Goal: Information Seeking & Learning: Compare options

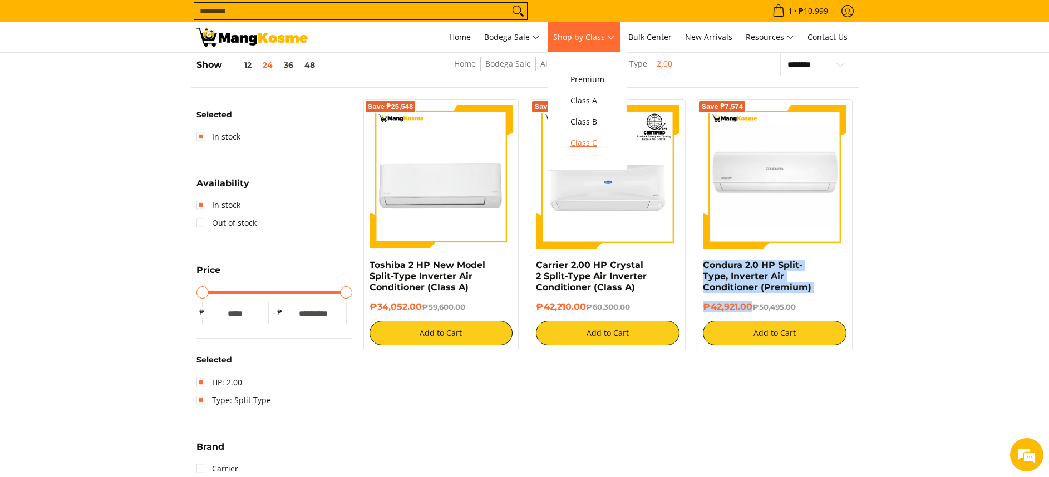
click at [588, 146] on span "Class C" at bounding box center [587, 143] width 34 height 14
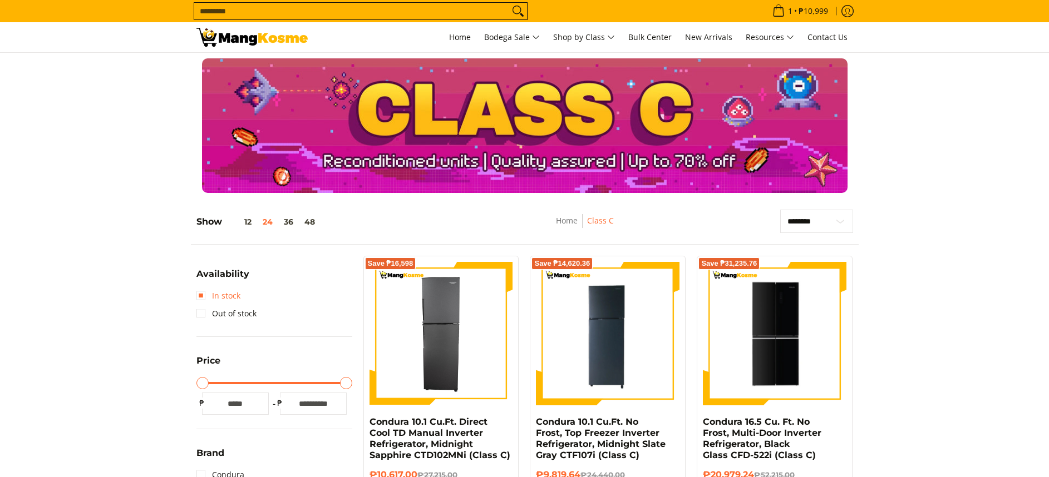
click at [220, 288] on link "In stock" at bounding box center [218, 296] width 44 height 18
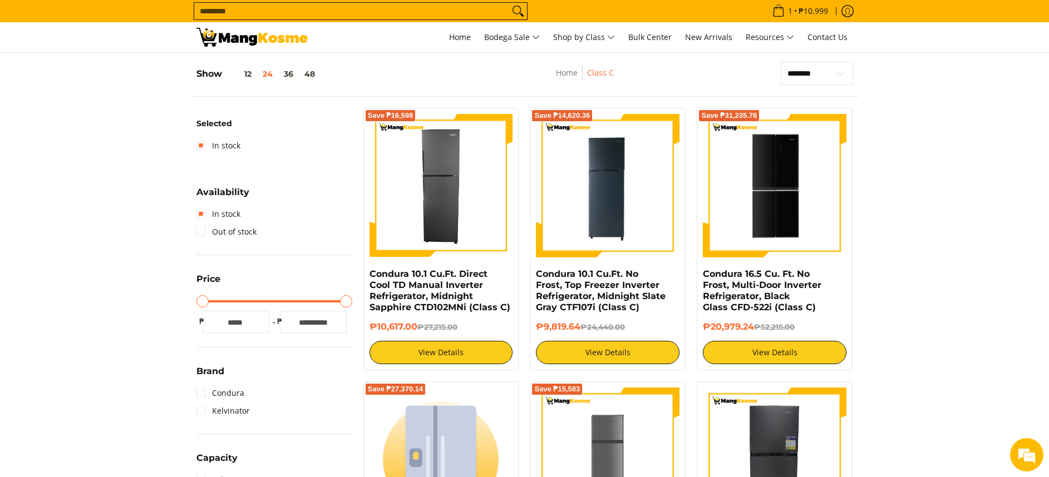
scroll to position [157, 0]
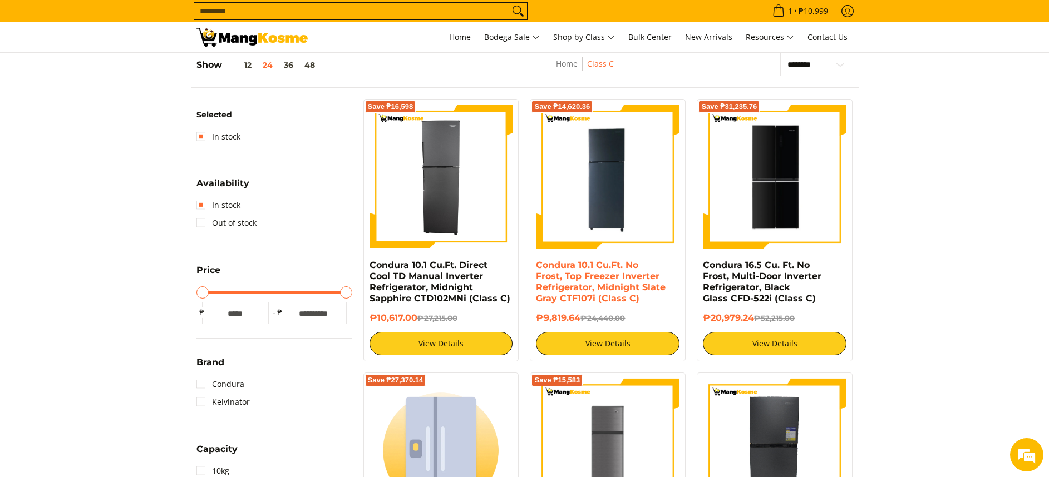
click at [597, 288] on link "Condura 10.1 Cu.Ft. No Frost, Top Freezer Inverter Refrigerator, Midnight Slate…" at bounding box center [601, 282] width 130 height 44
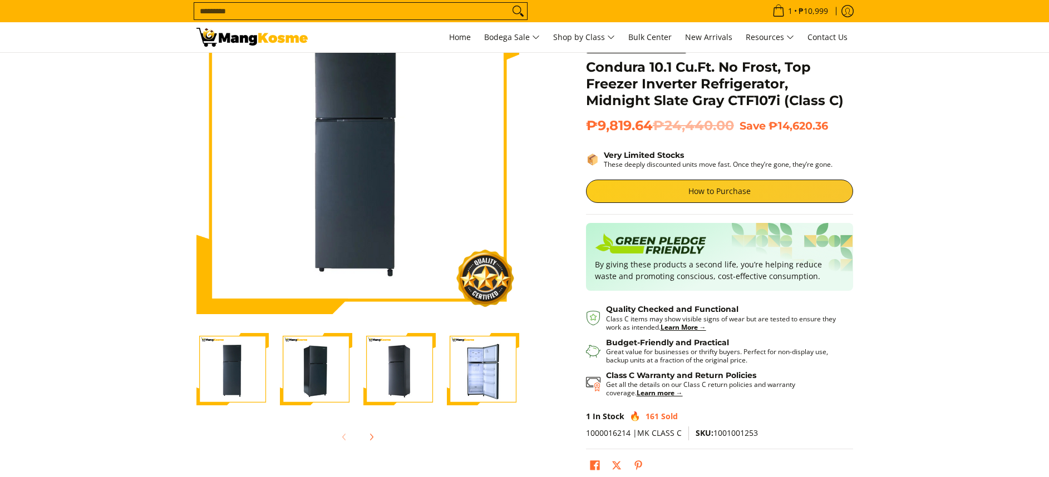
scroll to position [83, 0]
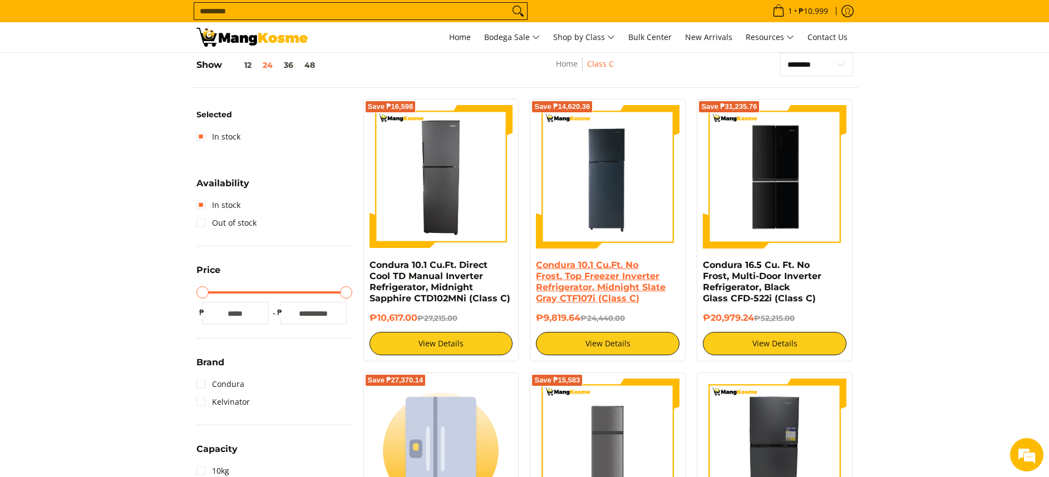
drag, startPoint x: 579, startPoint y: 310, endPoint x: 539, endPoint y: 271, distance: 55.9
click at [539, 267] on div "Condura 10.1 Cu.Ft. No Frost, Top Freezer Inverter Refrigerator, Midnight Slate…" at bounding box center [608, 308] width 144 height 96
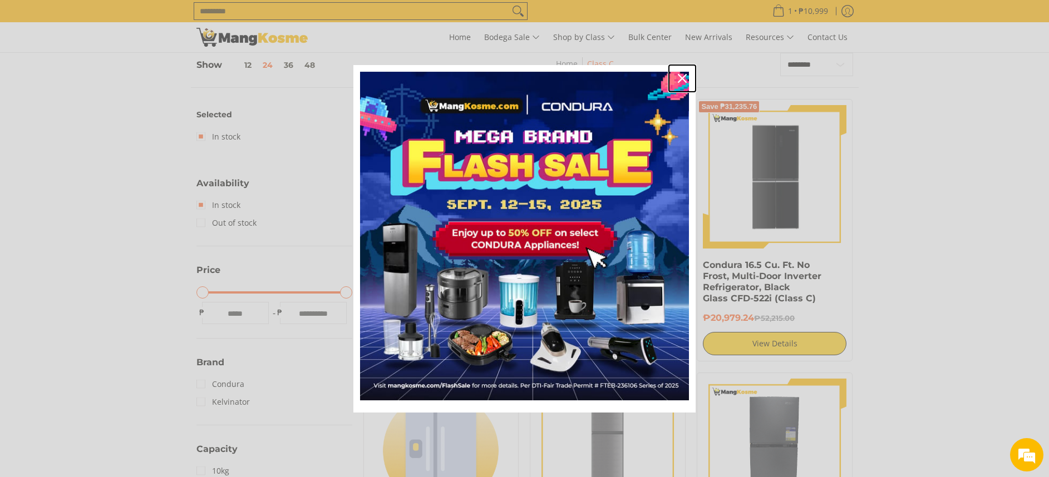
click at [683, 70] on button "Close" at bounding box center [682, 78] width 27 height 27
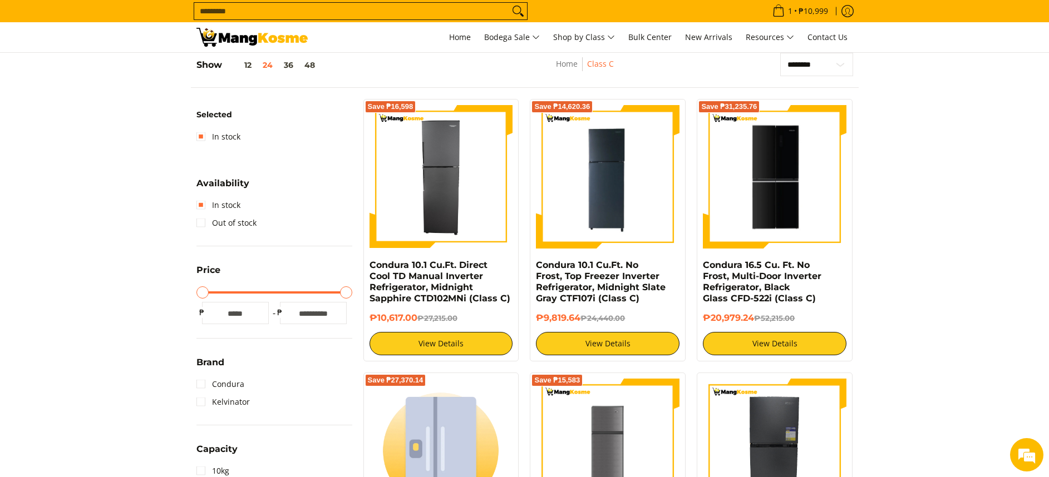
click at [678, 78] on nav "Home Class C" at bounding box center [585, 69] width 190 height 25
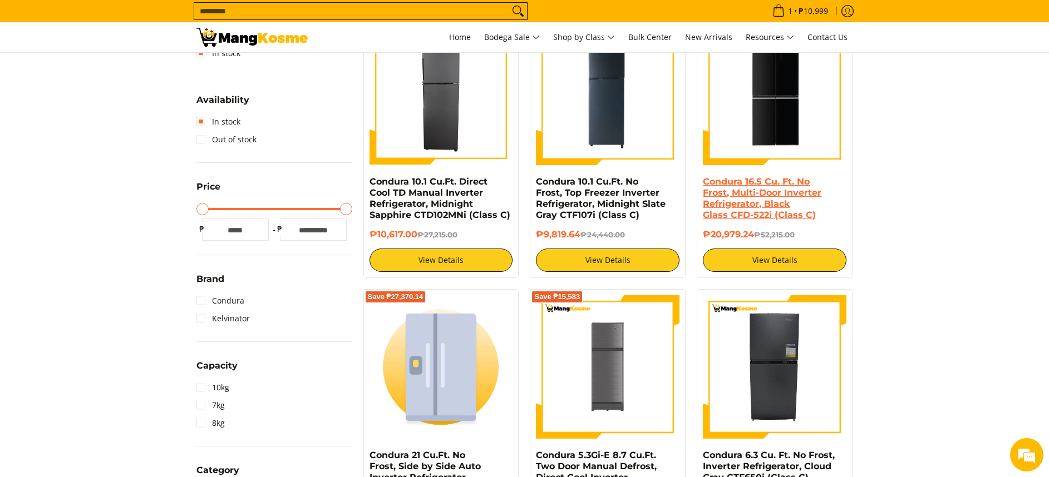
click at [774, 198] on link "Condura 16.5 Cu. Ft. No Frost, Multi-Door Inverter Refrigerator, Black Glass CF…" at bounding box center [762, 198] width 119 height 44
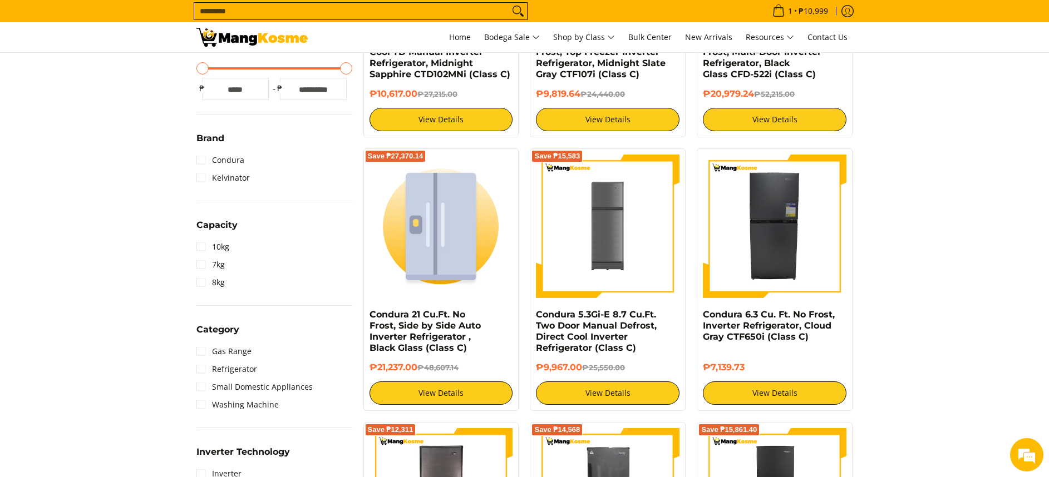
scroll to position [407, 0]
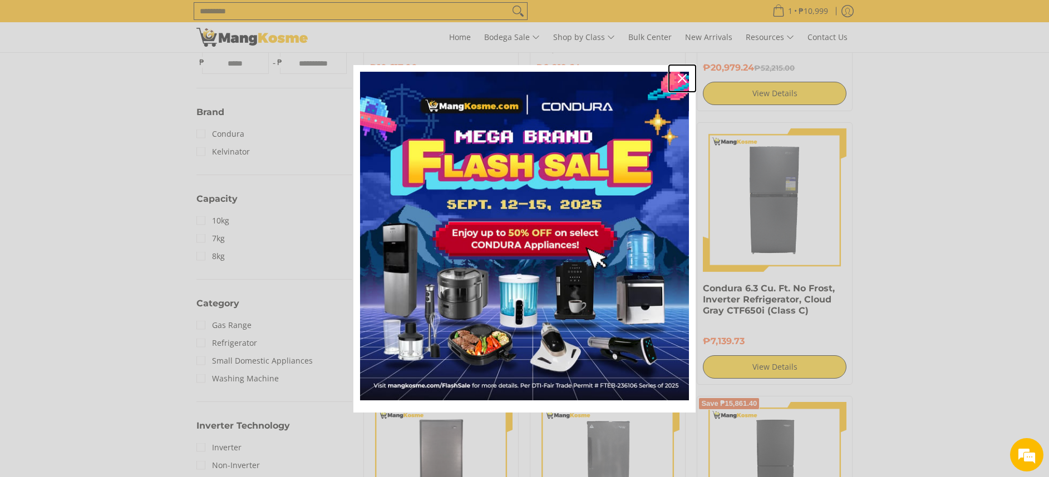
click at [682, 76] on icon "close icon" at bounding box center [682, 78] width 9 height 9
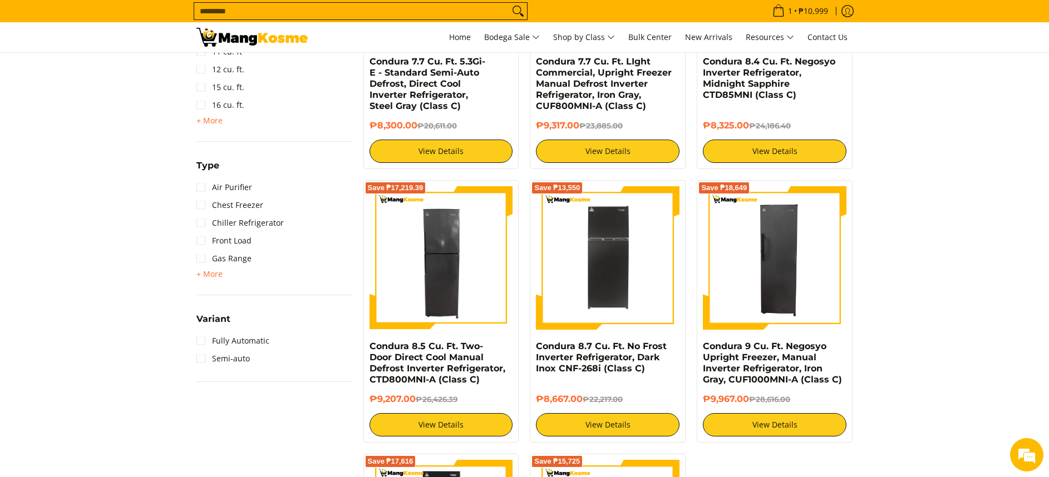
scroll to position [0, 0]
click at [638, 334] on div "Save ₱13,550" at bounding box center [608, 263] width 144 height 155
click at [639, 348] on link "Condura 8.7 Cu. Ft. No Frost Inverter Refrigerator, Dark Inox CNF-268i (Class C)" at bounding box center [601, 357] width 131 height 33
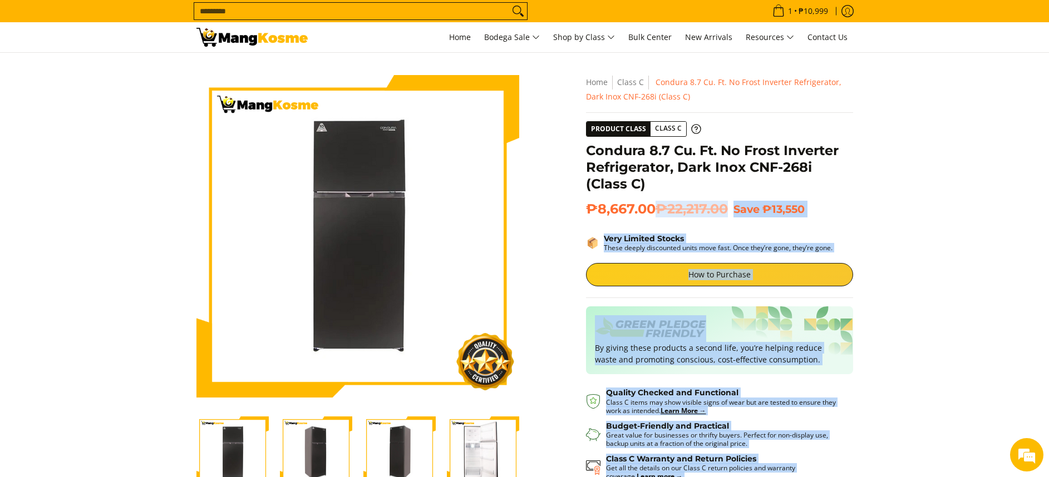
drag, startPoint x: 603, startPoint y: 166, endPoint x: 584, endPoint y: 154, distance: 22.4
click at [584, 154] on div "**********" at bounding box center [719, 322] width 278 height 495
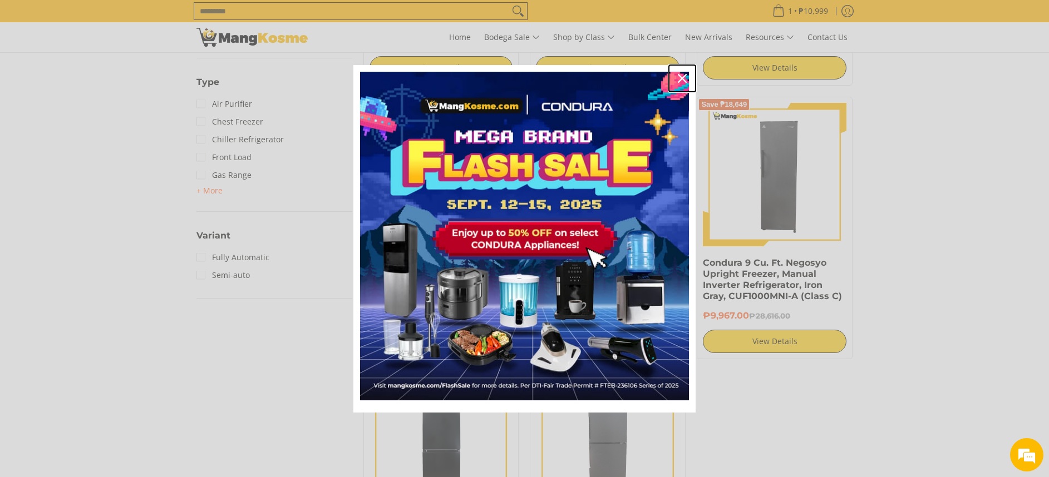
click at [677, 75] on div "Close" at bounding box center [682, 79] width 18 height 18
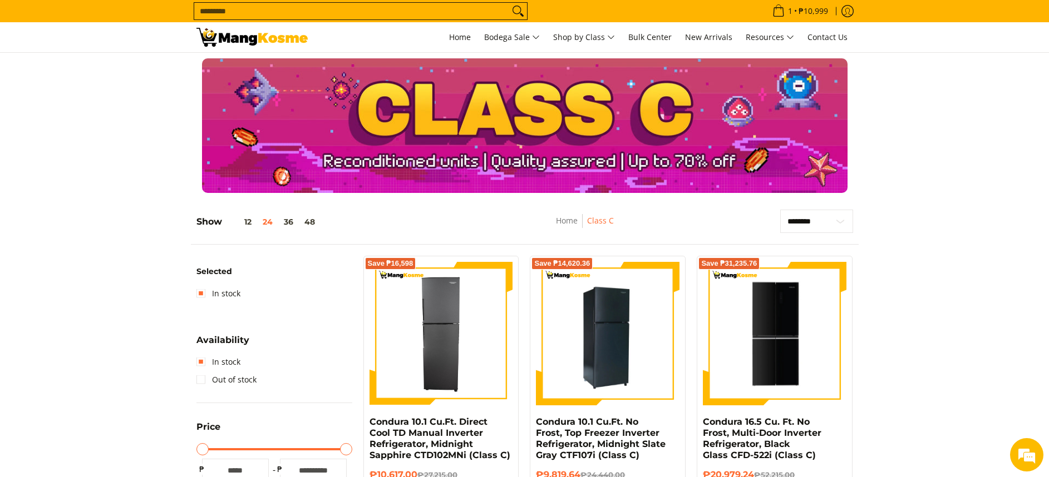
click at [617, 325] on img at bounding box center [608, 334] width 144 height 144
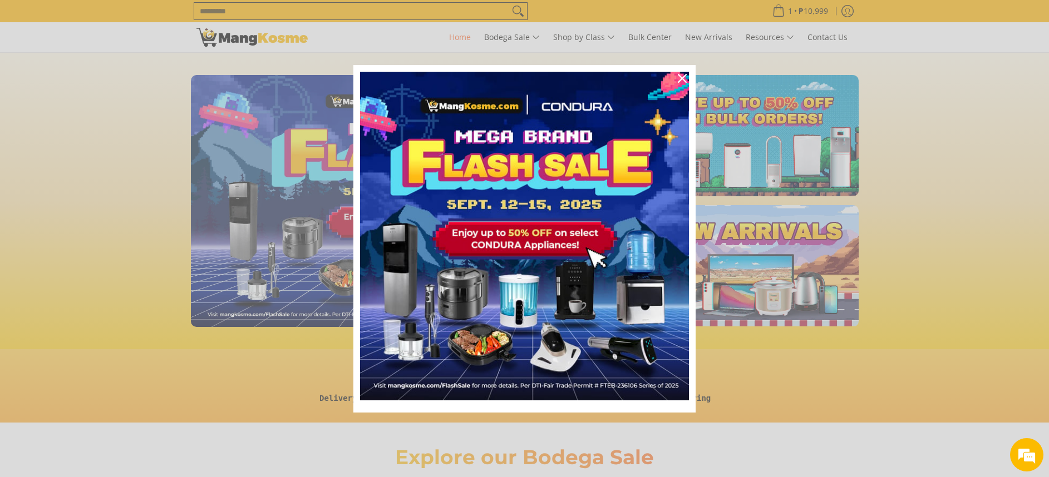
scroll to position [0, 1805]
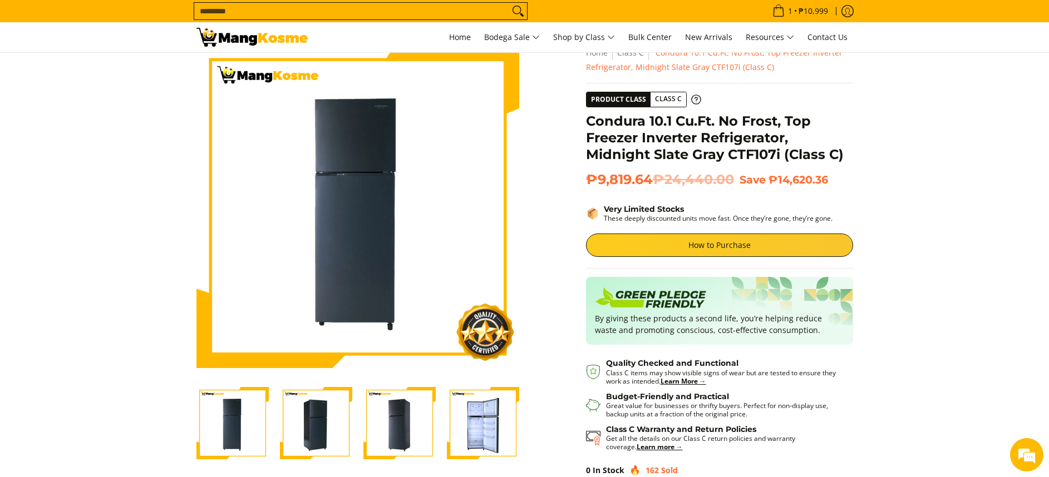
scroll to position [36, 0]
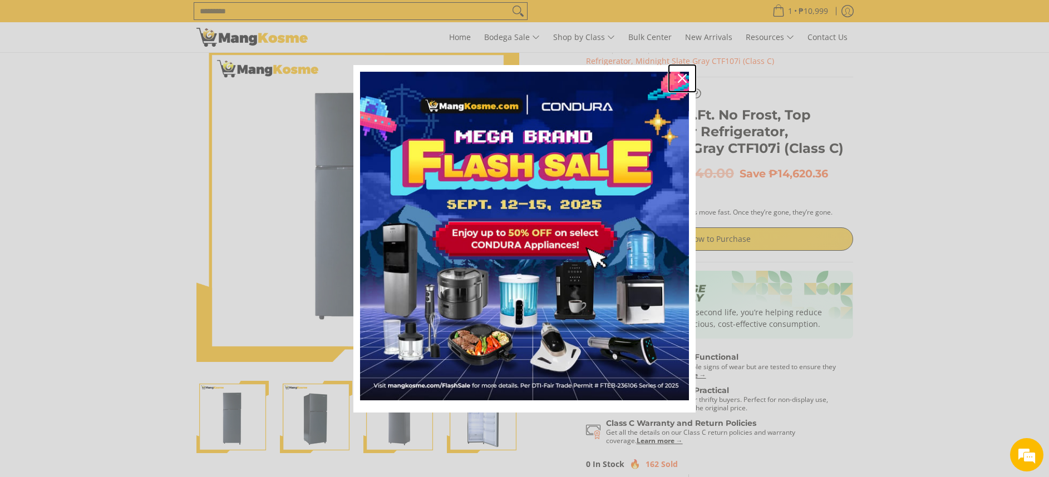
click at [680, 81] on icon "close icon" at bounding box center [682, 78] width 9 height 9
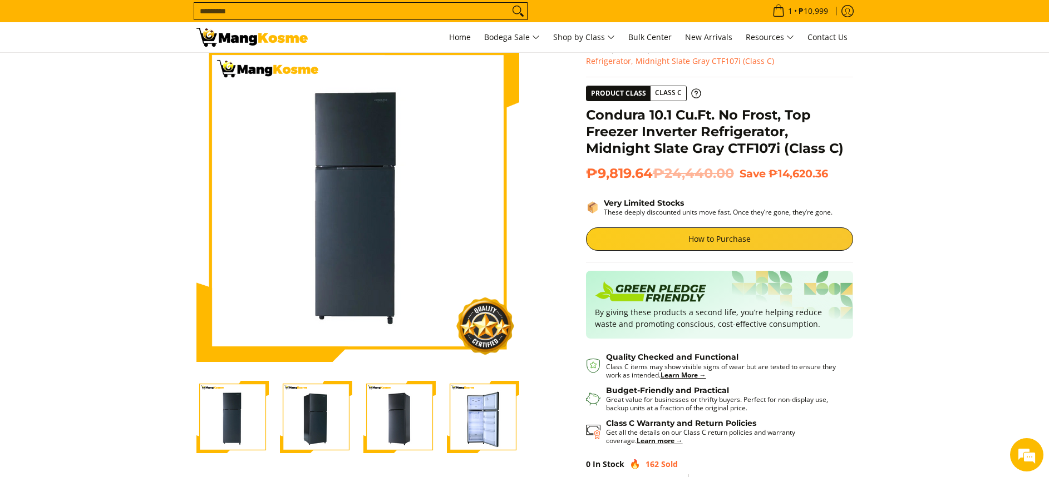
scroll to position [0, 0]
